Goal: Transaction & Acquisition: Purchase product/service

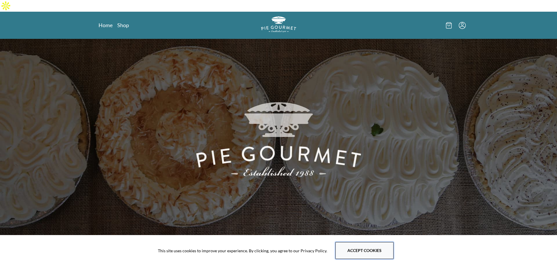
click at [347, 256] on button "Accept cookies" at bounding box center [364, 250] width 58 height 17
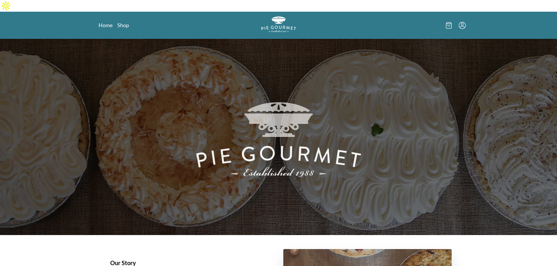
click at [460, 22] on icon "Menu" at bounding box center [462, 25] width 7 height 7
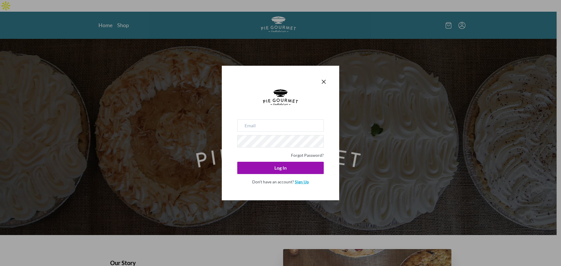
click at [300, 184] on link "Sign Up" at bounding box center [302, 181] width 14 height 5
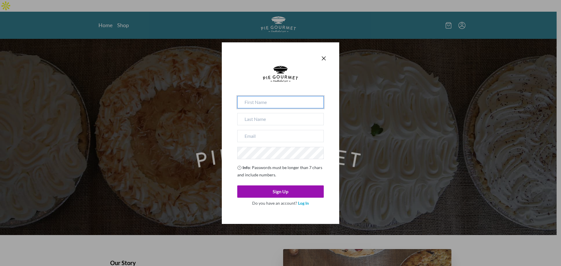
click at [273, 100] on input at bounding box center [280, 102] width 87 height 12
type input "Joel"
type input "Goldstein"
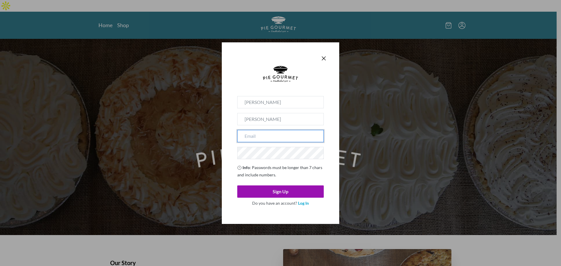
type input "jmg3581@gmail.com"
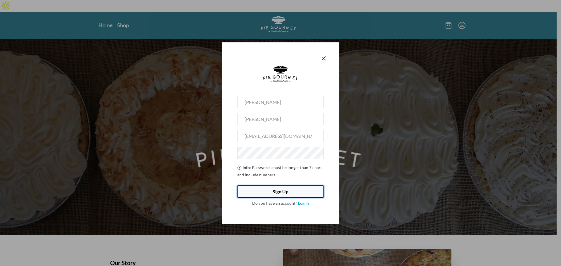
click at [289, 194] on button "Sign Up" at bounding box center [280, 192] width 87 height 12
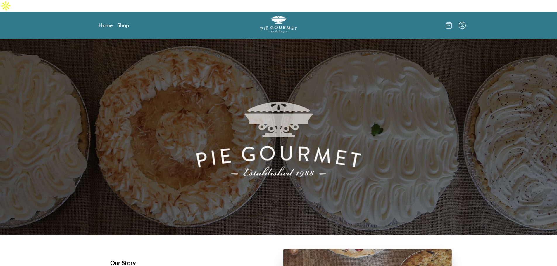
click at [260, 16] on img "Logo" at bounding box center [278, 24] width 37 height 17
click at [447, 22] on icon at bounding box center [449, 25] width 6 height 6
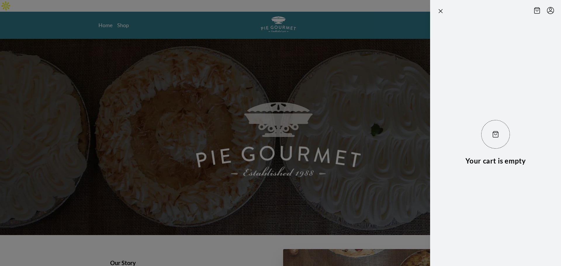
click at [442, 15] on div at bounding box center [440, 11] width 7 height 8
click at [442, 12] on icon "Close panel" at bounding box center [440, 11] width 7 height 7
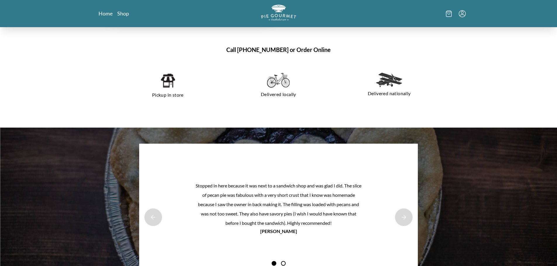
scroll to position [351, 0]
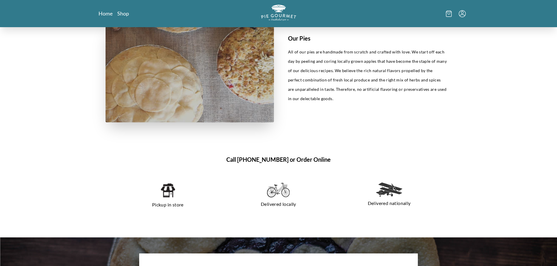
click at [172, 184] on img at bounding box center [167, 191] width 15 height 16
click at [172, 183] on img at bounding box center [167, 191] width 15 height 16
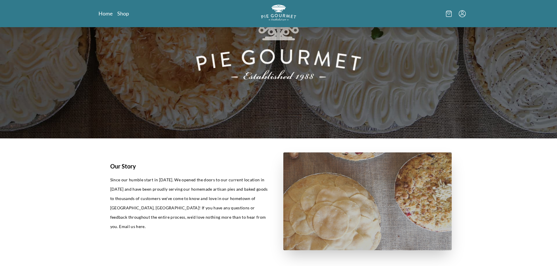
scroll to position [0, 0]
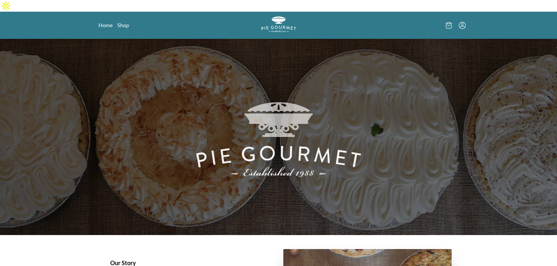
click at [461, 22] on icon "Menu" at bounding box center [462, 25] width 7 height 7
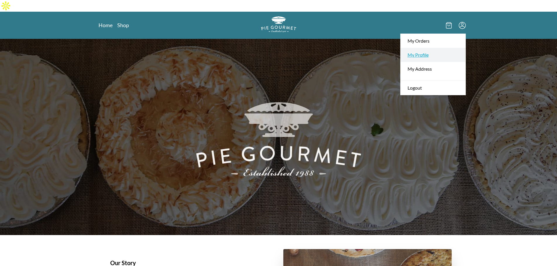
click at [432, 48] on link "My Profile" at bounding box center [432, 55] width 65 height 14
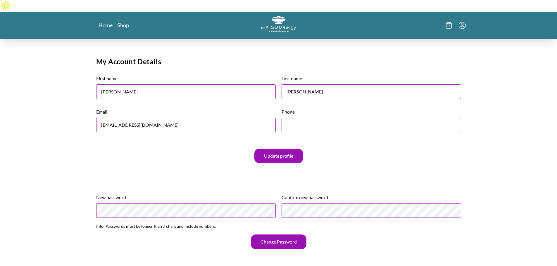
click at [461, 22] on icon "Menu" at bounding box center [462, 25] width 7 height 7
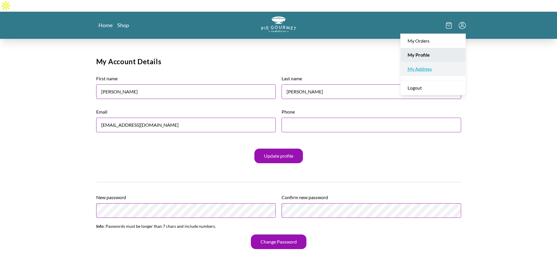
click at [444, 62] on link "My Address" at bounding box center [432, 69] width 65 height 14
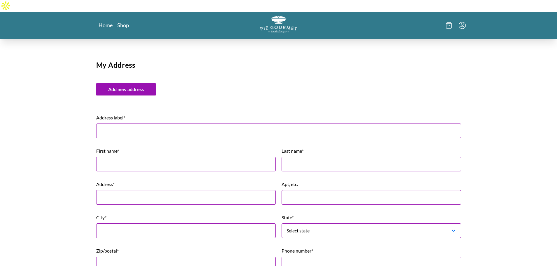
click at [260, 16] on img "Logo" at bounding box center [278, 24] width 37 height 17
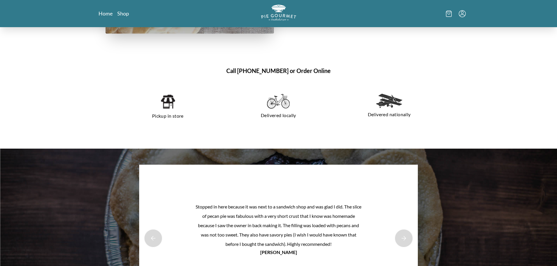
scroll to position [497, 0]
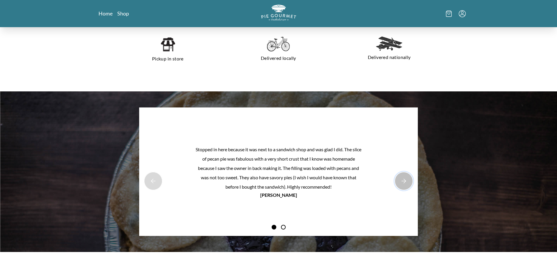
click at [404, 173] on button "Next Product Image" at bounding box center [403, 181] width 19 height 19
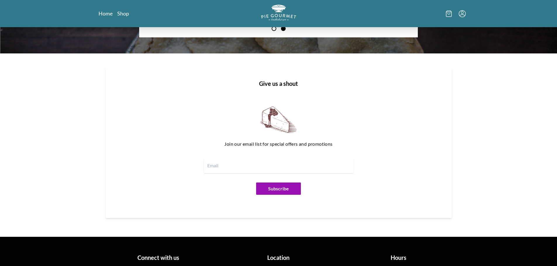
scroll to position [685, 0]
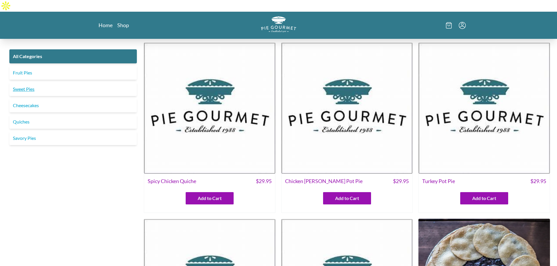
click at [30, 87] on link "Sweet Pies" at bounding box center [72, 89] width 127 height 14
click at [19, 85] on link "Sweet Pies" at bounding box center [72, 89] width 127 height 14
click at [18, 70] on link "Fruit Pies" at bounding box center [72, 73] width 127 height 14
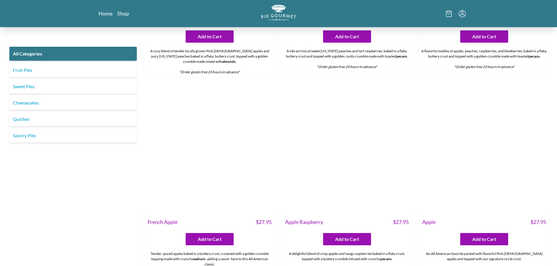
scroll to position [2163, 0]
